Goal: Find contact information: Find contact information

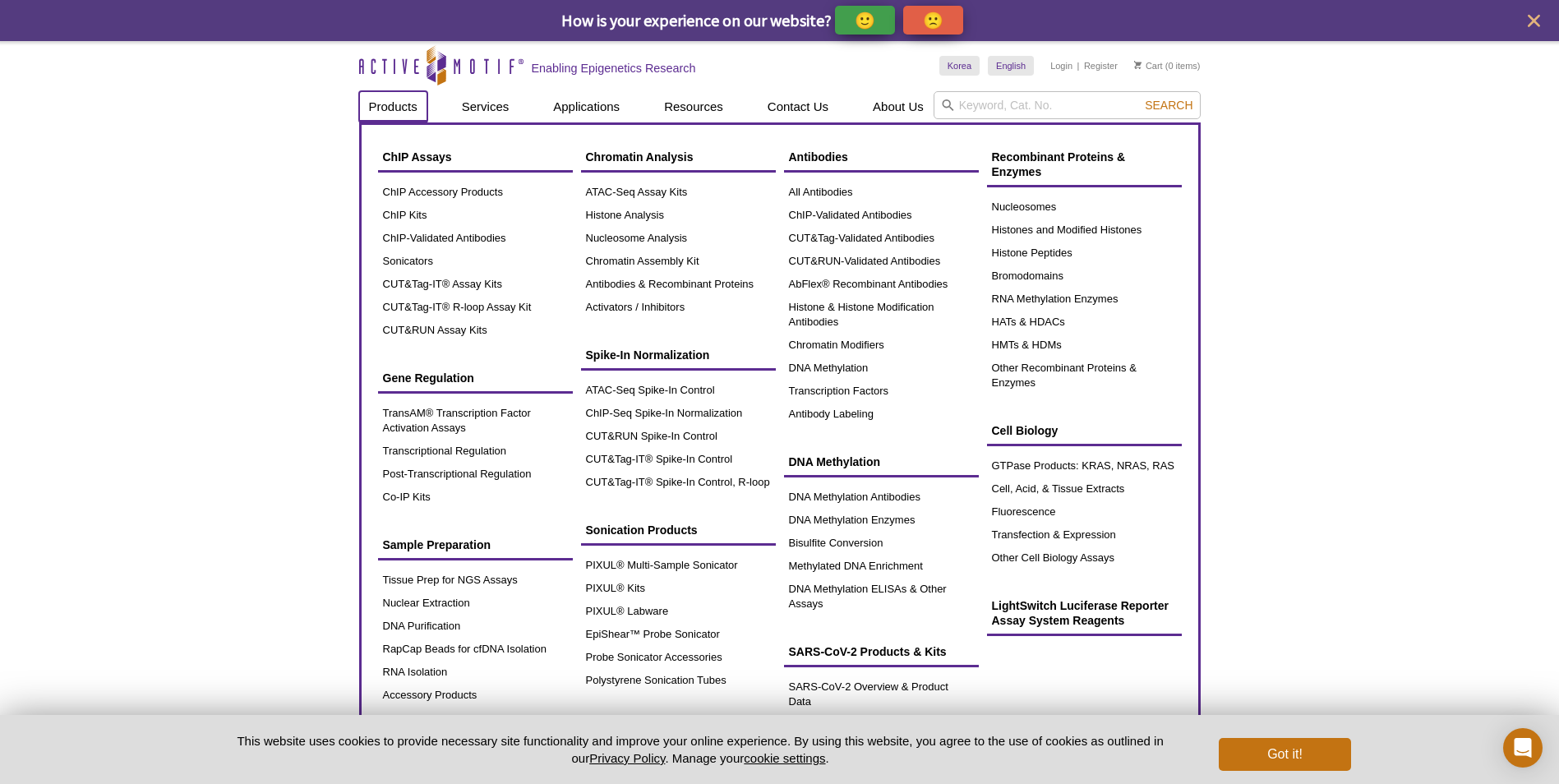
click at [402, 114] on link "Products" at bounding box center [393, 107] width 68 height 31
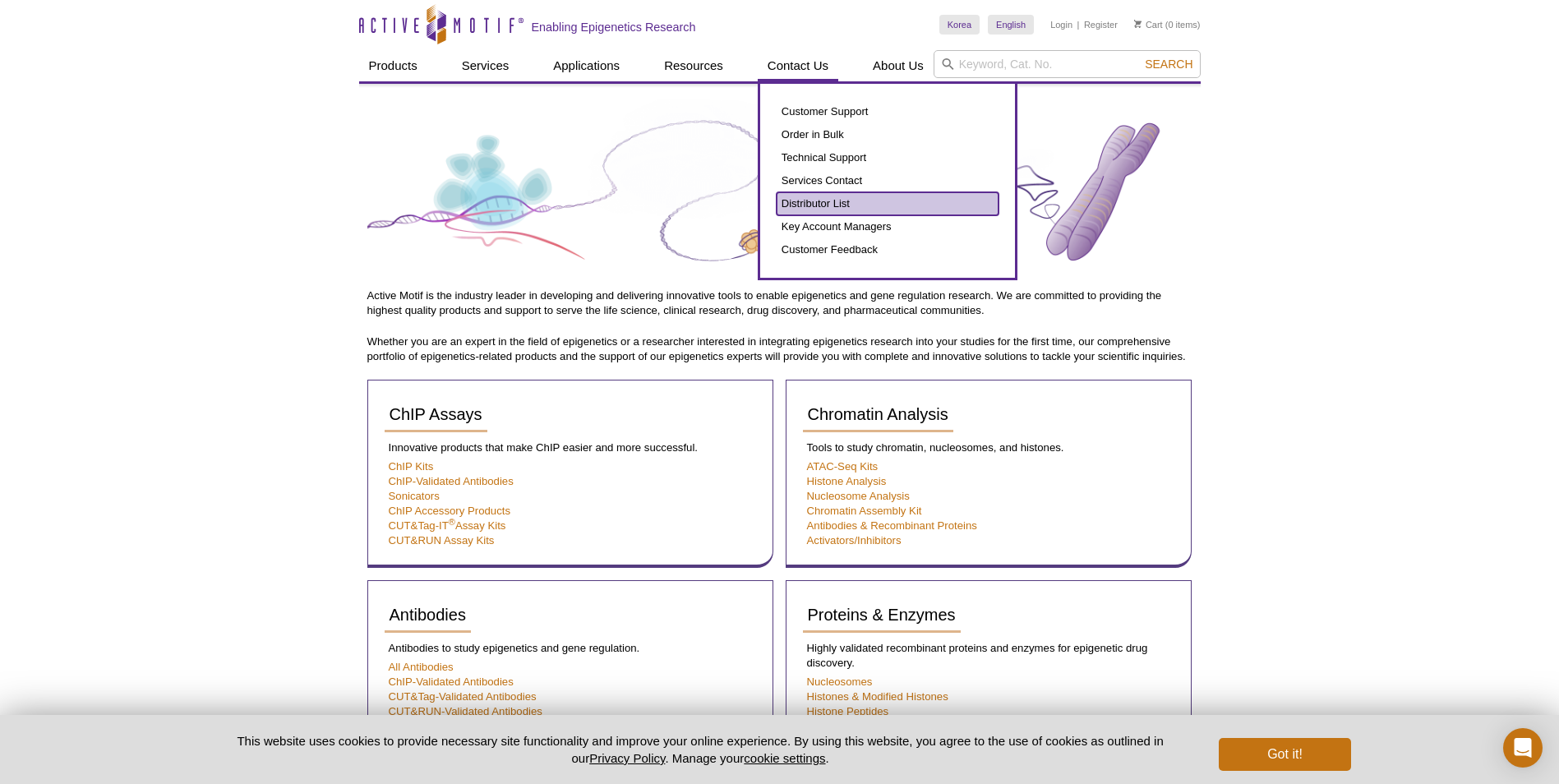
click at [817, 203] on link "Distributor List" at bounding box center [888, 204] width 222 height 23
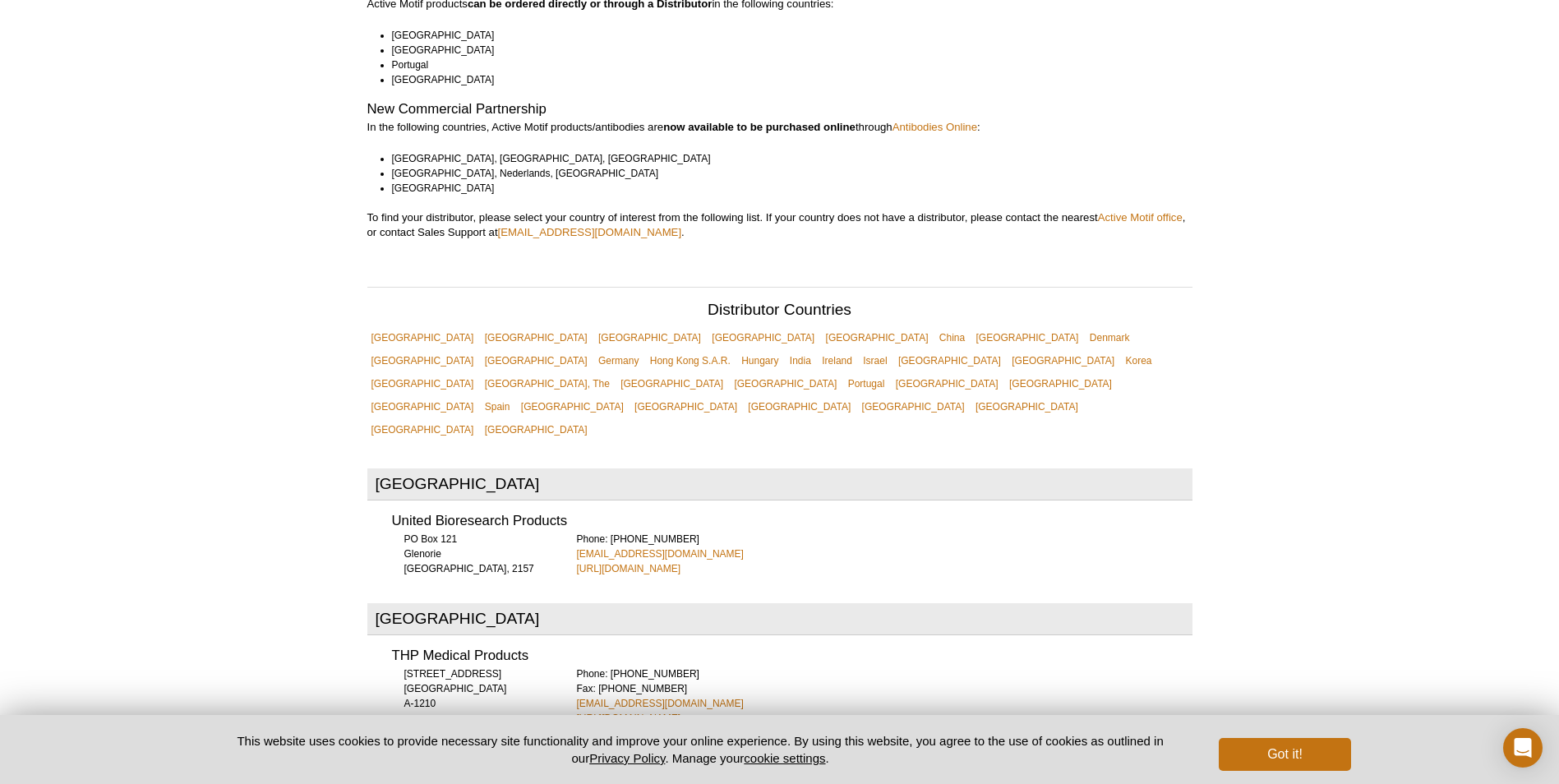
scroll to position [329, 0]
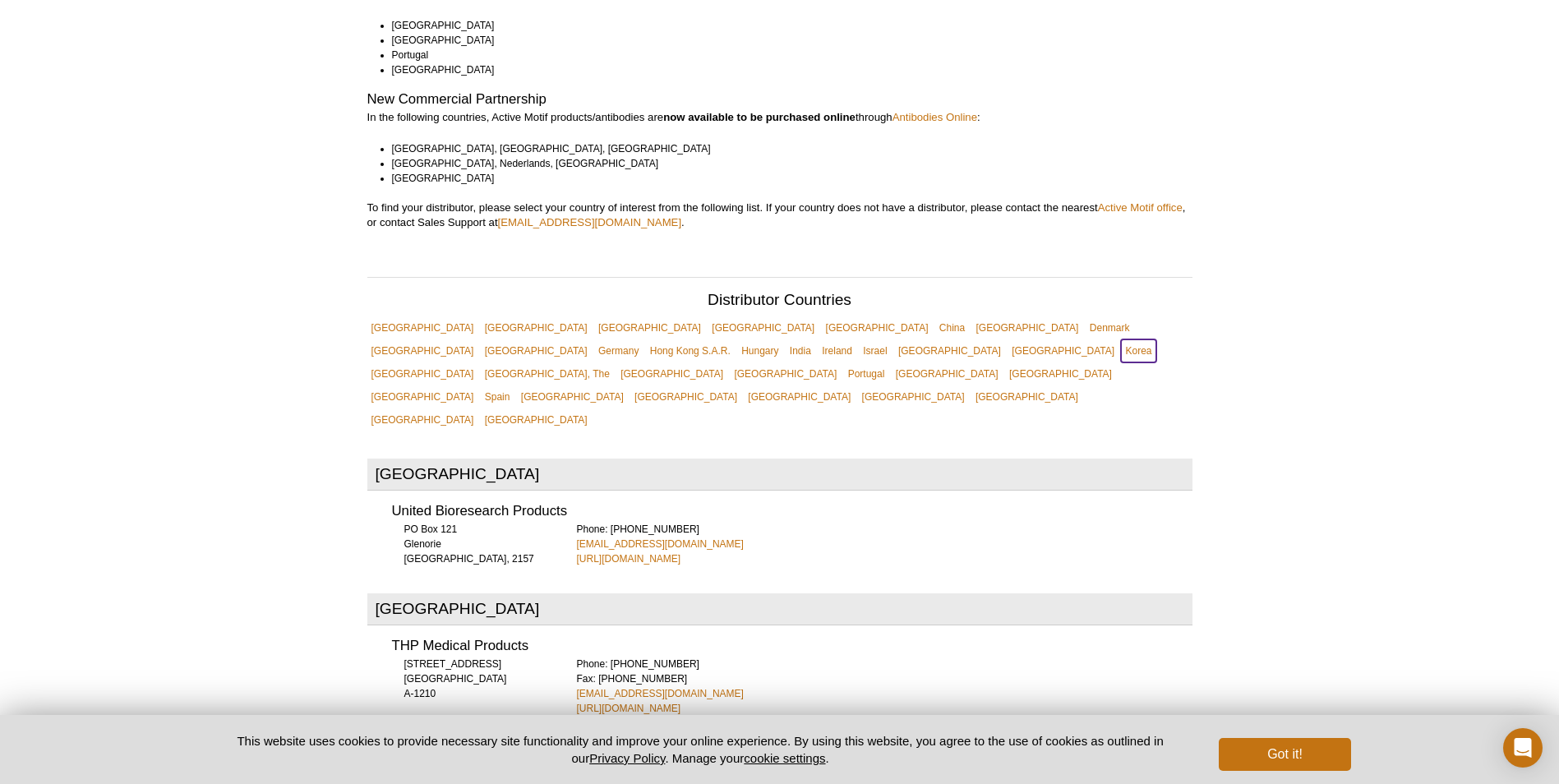
click at [1121, 340] on link "Korea" at bounding box center [1138, 351] width 35 height 23
